Goal: Task Accomplishment & Management: Use online tool/utility

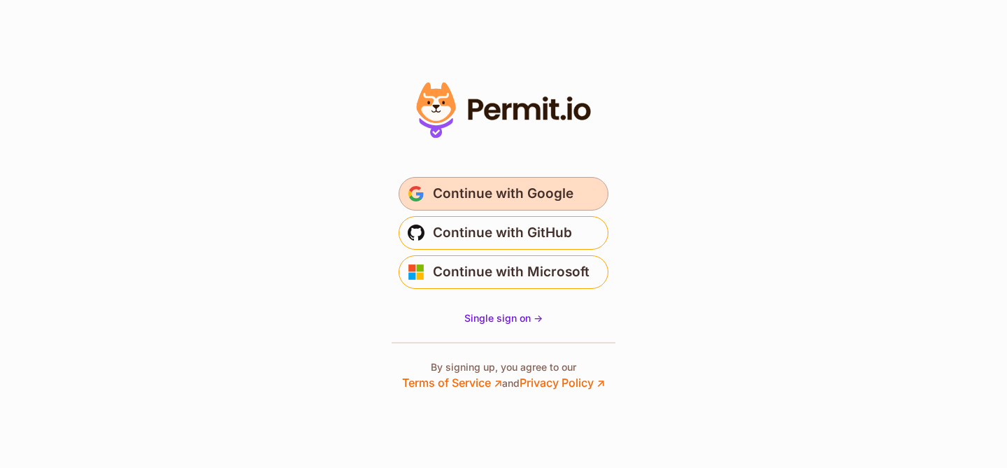
click at [557, 193] on span "Continue with Google" at bounding box center [503, 194] width 141 height 22
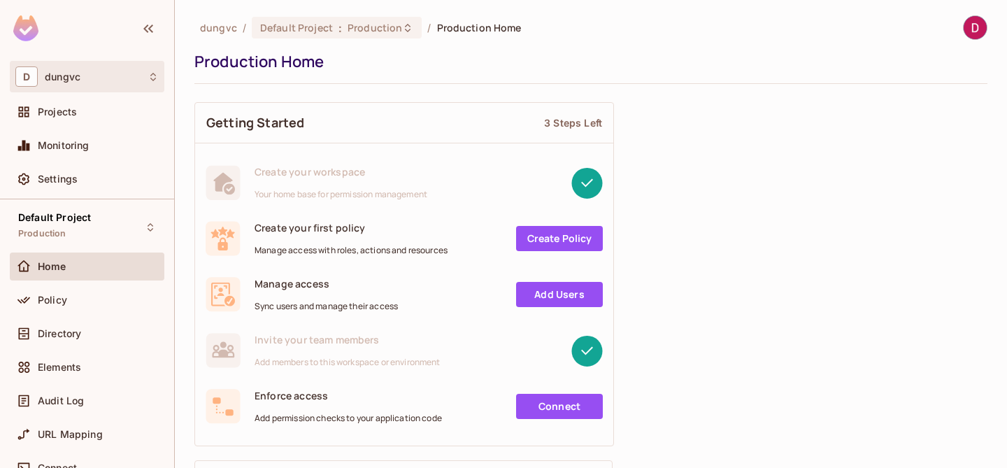
click at [93, 85] on div "D dungvc" at bounding box center [86, 76] width 143 height 20
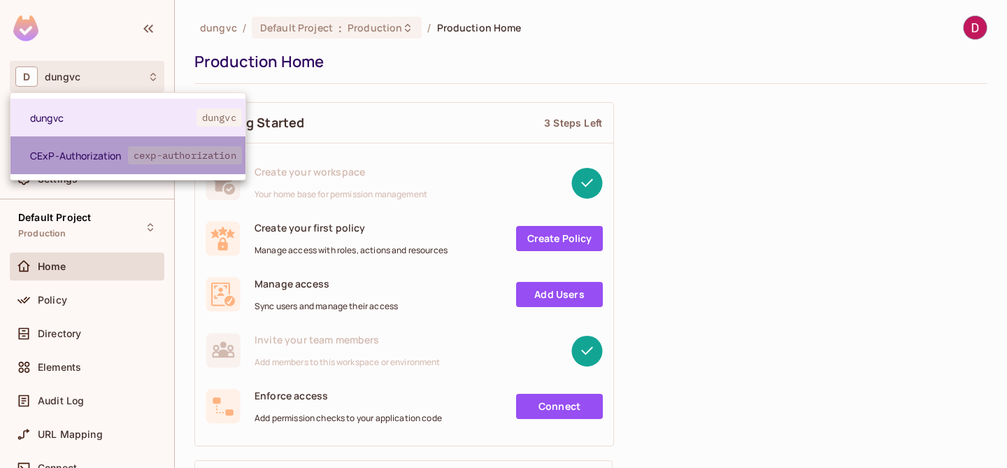
click at [97, 156] on span "CExP-Authorization" at bounding box center [79, 155] width 98 height 13
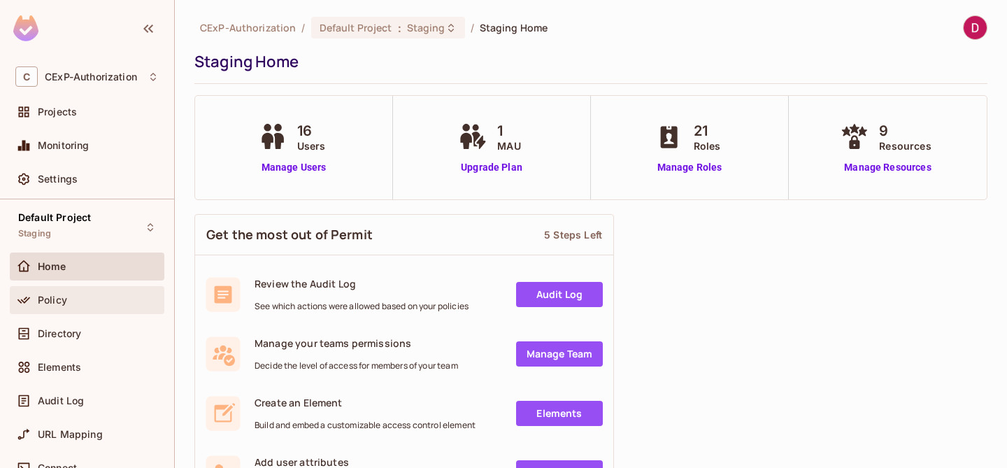
click at [61, 297] on span "Policy" at bounding box center [52, 299] width 29 height 11
